Goal: Download file/media

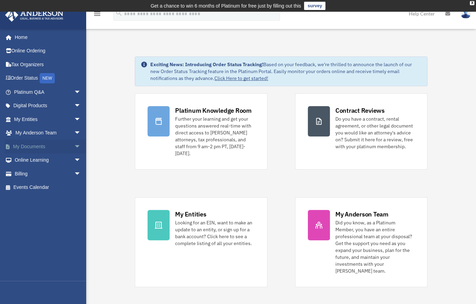
click at [74, 147] on span "arrow_drop_down" at bounding box center [81, 147] width 14 height 14
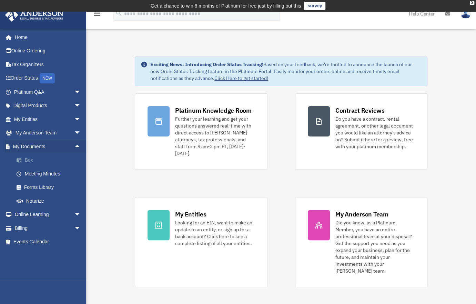
click at [40, 160] on link "Box" at bounding box center [51, 160] width 82 height 14
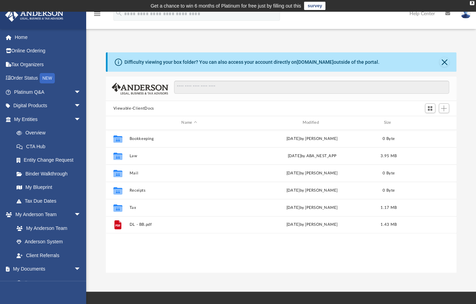
scroll to position [151, 345]
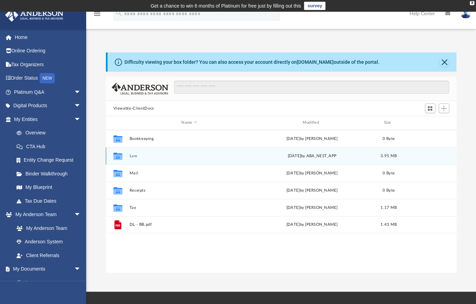
click at [147, 148] on div "Collaborated Folder Law Fri Aug 22 2025 by ABA_NEST_APP 3.95 MB" at bounding box center [281, 155] width 351 height 17
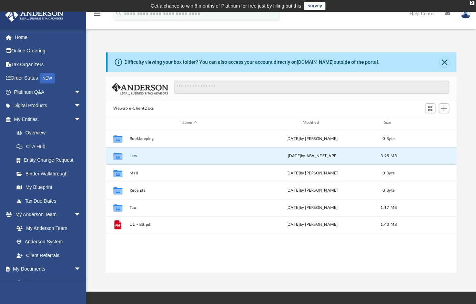
click at [142, 158] on button "Law" at bounding box center [189, 156] width 120 height 4
